Goal: Task Accomplishment & Management: Complete application form

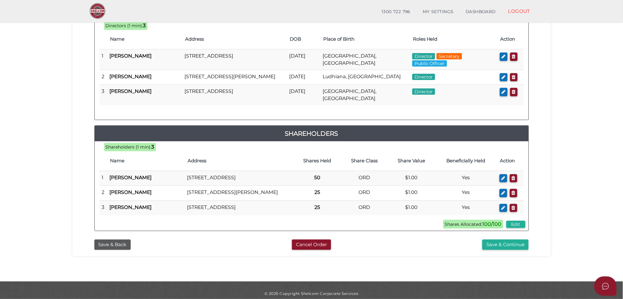
scroll to position [117, 0]
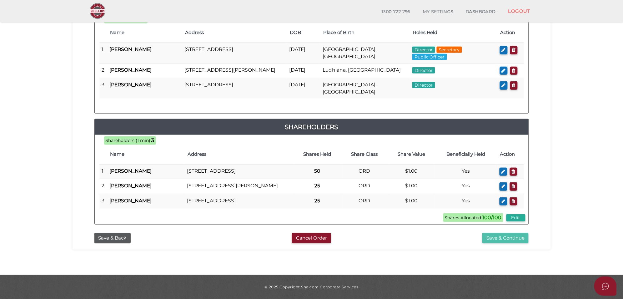
click at [504, 243] on button "Save & Continue" at bounding box center [505, 238] width 46 height 10
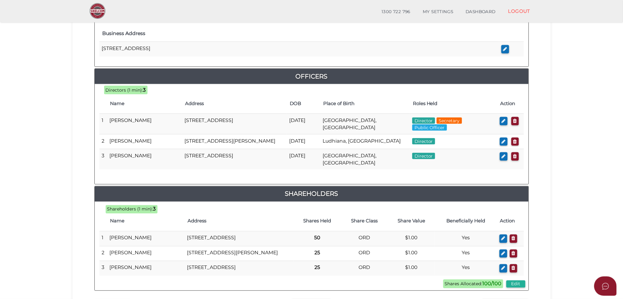
scroll to position [313, 0]
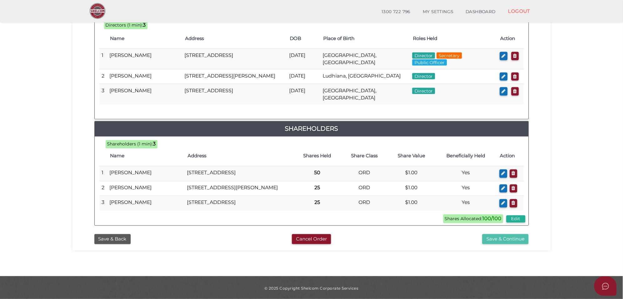
click at [504, 244] on button "Save & Continue" at bounding box center [505, 239] width 46 height 10
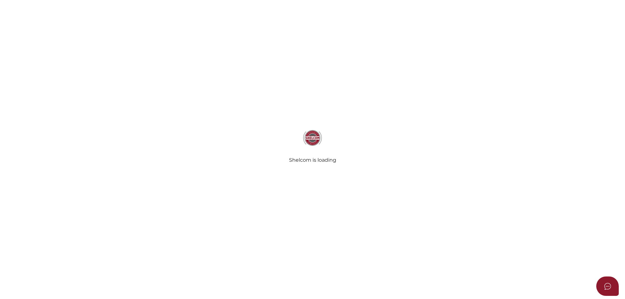
select select "Comb Binding"
select select "No"
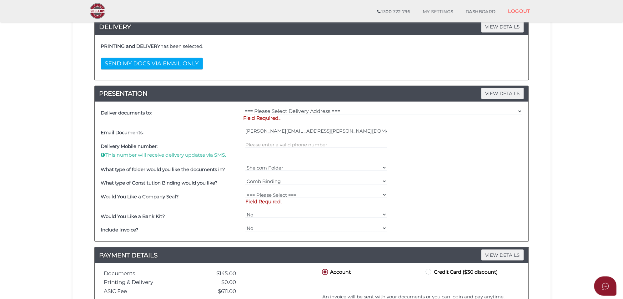
scroll to position [117, 0]
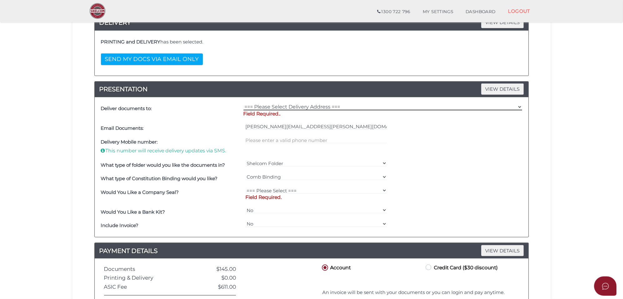
click at [259, 109] on select "=== Please Select Delivery Address === (User Address - Jessie Sidhu) Suite 1 61…" at bounding box center [383, 106] width 279 height 7
select select "Other"
click at [244, 104] on select "=== Please Select Delivery Address === (User Address - Jessie Sidhu) Suite 1 61…" at bounding box center [383, 106] width 279 height 7
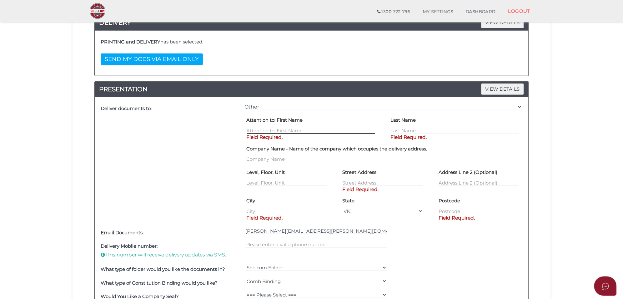
click at [259, 130] on input "text" at bounding box center [311, 130] width 128 height 7
type input "Jasddep Singh"
type input "Gill"
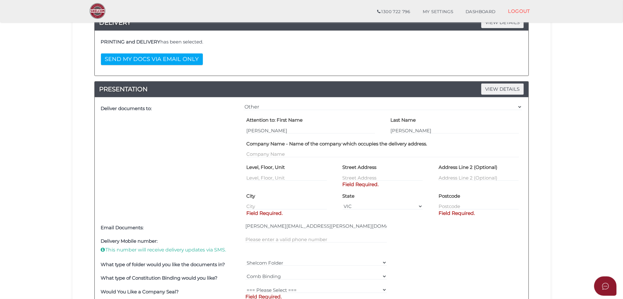
click at [357, 174] on div "Street Address Field Required." at bounding box center [383, 171] width 80 height 19
click at [358, 179] on input "text" at bounding box center [383, 177] width 80 height 7
paste input "26 Freeman Drive, Pakenham"
type input "26 Freeman Drive"
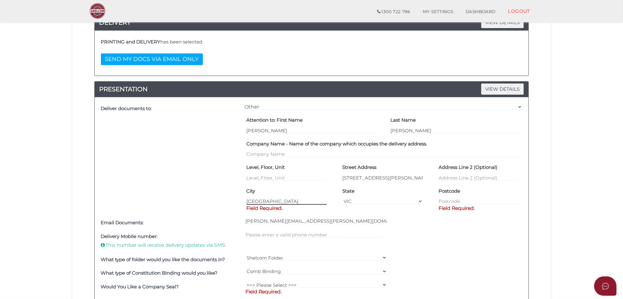
type input "Pakenham"
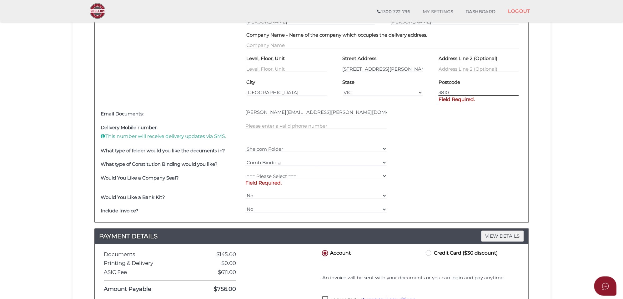
scroll to position [234, 0]
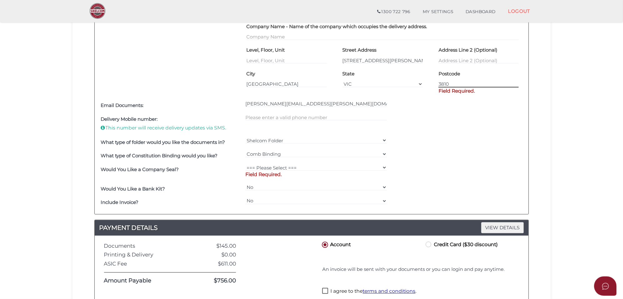
type input "3810"
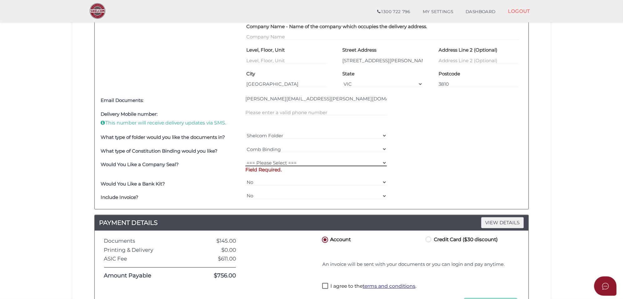
click at [278, 167] on div "=== Please Select === Fold Seal $50 No Seal Field Required." at bounding box center [316, 168] width 145 height 20
select select "0"
click at [245, 160] on select "=== Please Select === Fold Seal $50 No Seal" at bounding box center [316, 162] width 142 height 7
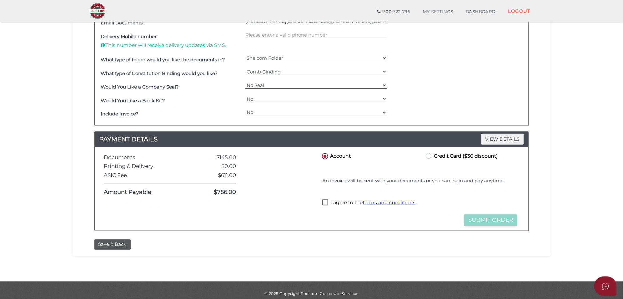
scroll to position [313, 0]
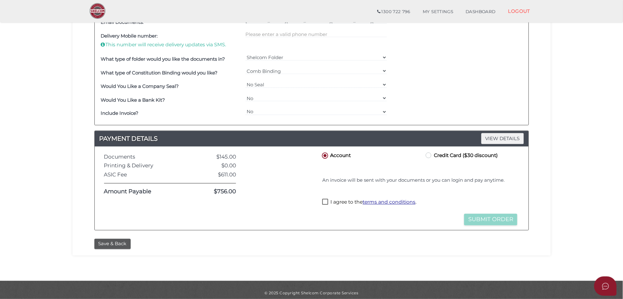
click at [428, 155] on label "Credit Card ($30 discount)" at bounding box center [461, 155] width 73 height 8
radio input "true"
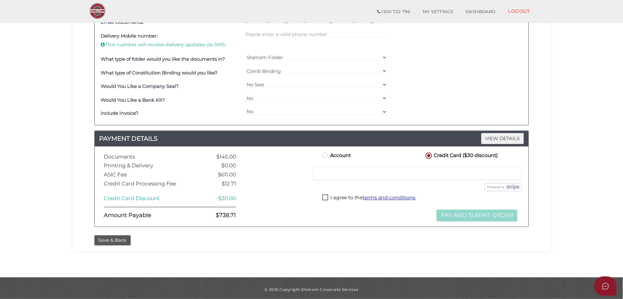
click at [328, 194] on div "I agree to the terms and conditions ." at bounding box center [420, 199] width 198 height 13
click at [325, 198] on label "I agree to the terms and conditions ." at bounding box center [369, 198] width 94 height 8
checkbox input "true"
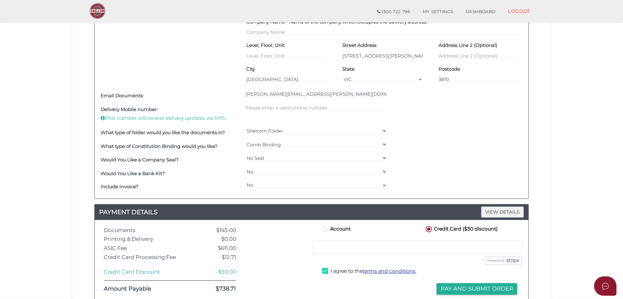
scroll to position [156, 0]
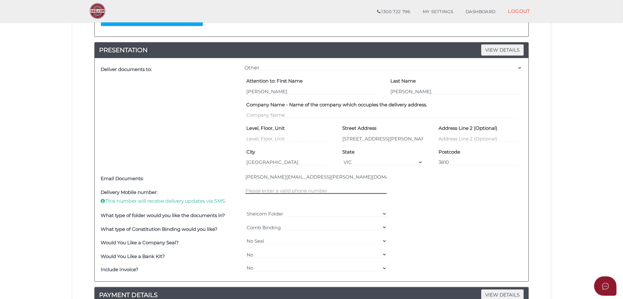
click at [266, 191] on input "text" at bounding box center [316, 190] width 142 height 7
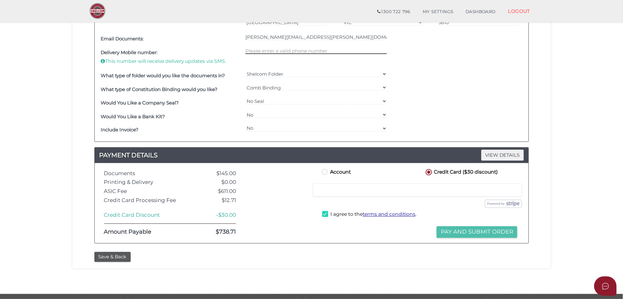
scroll to position [316, 0]
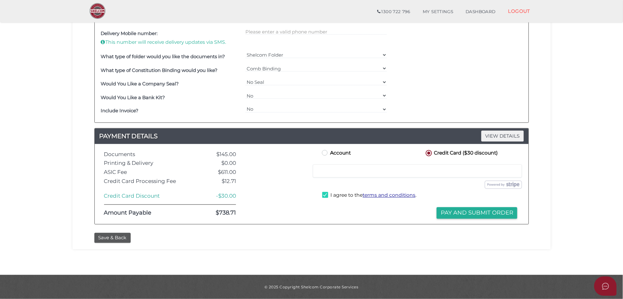
drag, startPoint x: 475, startPoint y: 213, endPoint x: 478, endPoint y: 217, distance: 4.9
click at [475, 213] on button "Pay and Submit Order" at bounding box center [477, 213] width 81 height 12
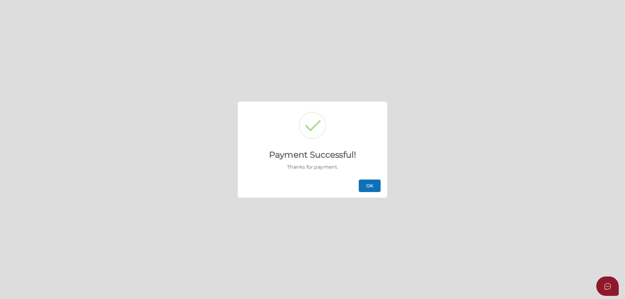
click at [375, 185] on button "OK" at bounding box center [370, 185] width 22 height 13
